Goal: Find contact information: Find contact information

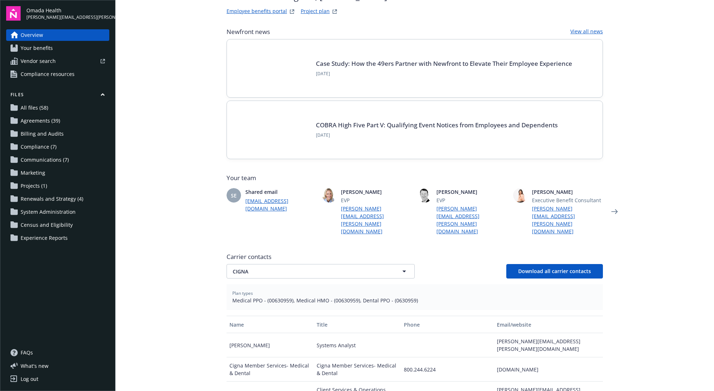
scroll to position [77, 0]
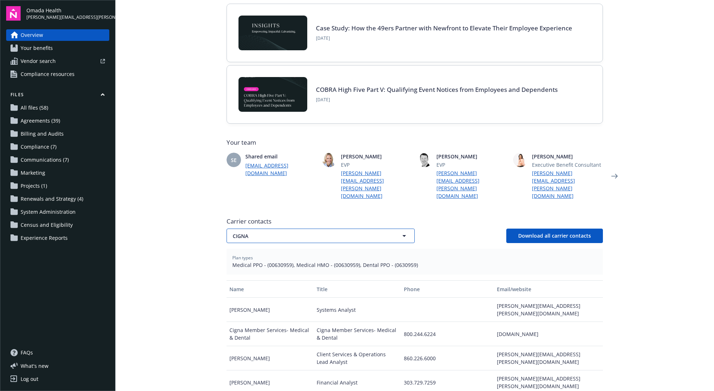
click at [317, 232] on span "CIGNA" at bounding box center [308, 236] width 150 height 8
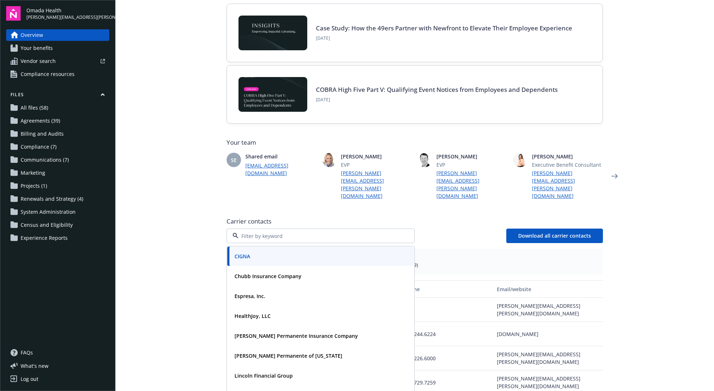
click at [193, 254] on main "Welcome to Navigator , [PERSON_NAME] Employee benefits portal Project plan Newf…" at bounding box center [414, 195] width 598 height 391
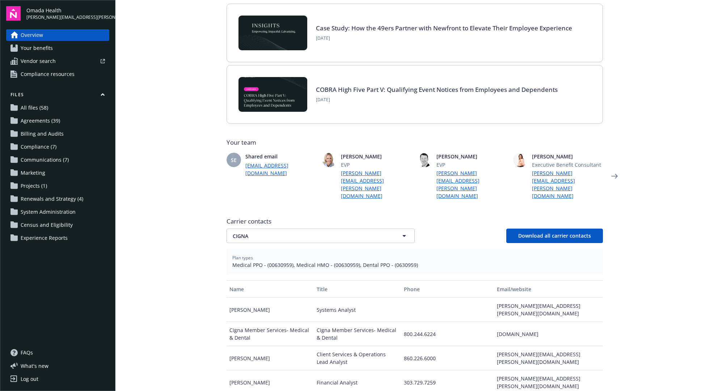
click at [202, 248] on main "Welcome to Navigator , [PERSON_NAME] Employee benefits portal Project plan Newf…" at bounding box center [414, 195] width 598 height 391
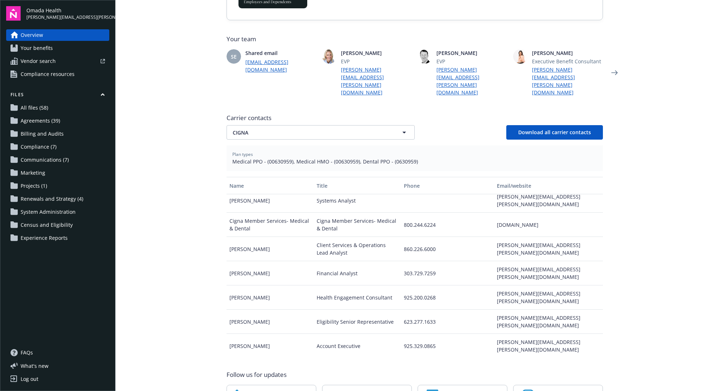
scroll to position [8, 0]
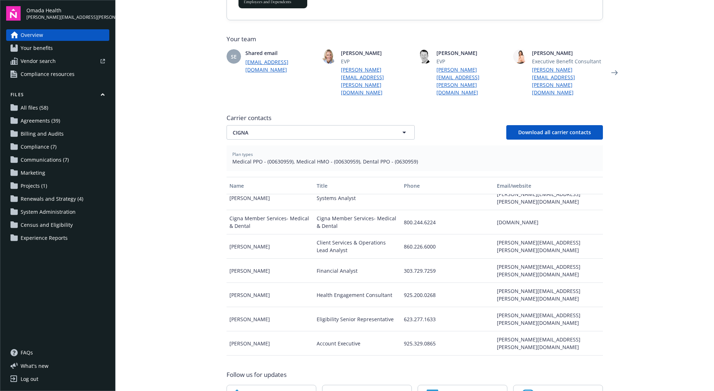
click at [638, 291] on main "Welcome to Navigator , [PERSON_NAME] Employee benefits portal Project plan Newf…" at bounding box center [414, 195] width 598 height 391
drag, startPoint x: 582, startPoint y: 305, endPoint x: 227, endPoint y: 307, distance: 355.2
click at [227, 331] on div "[PERSON_NAME] Account Executive 925.329.0865 [PERSON_NAME][EMAIL_ADDRESS][PERSO…" at bounding box center [414, 343] width 376 height 24
